Goal: Find specific page/section: Find specific page/section

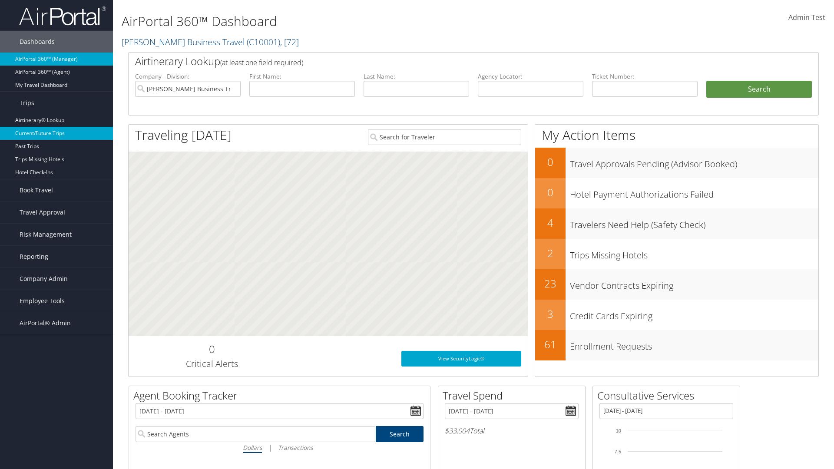
click at [56, 133] on link "Current/Future Trips" at bounding box center [56, 133] width 113 height 13
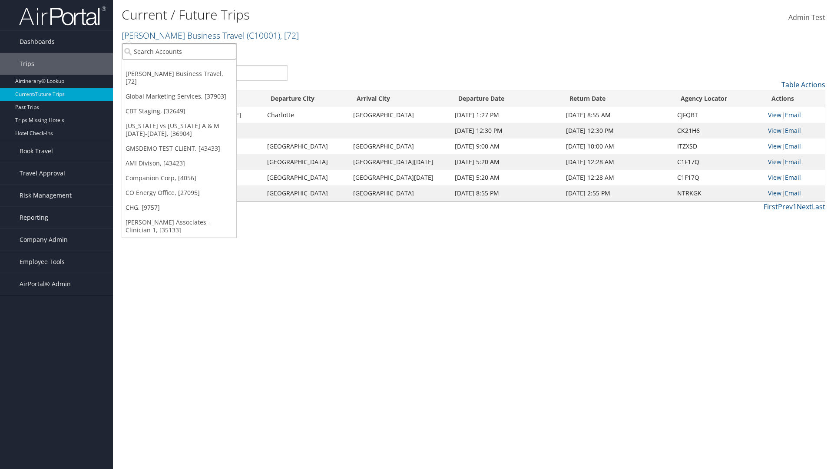
click at [179, 51] on input "search" at bounding box center [179, 51] width 114 height 16
type input "CBTSTG"
click at [179, 67] on div "CBT Staging (CBTSTG), [32649]" at bounding box center [179, 67] width 124 height 8
